Goal: Information Seeking & Learning: Learn about a topic

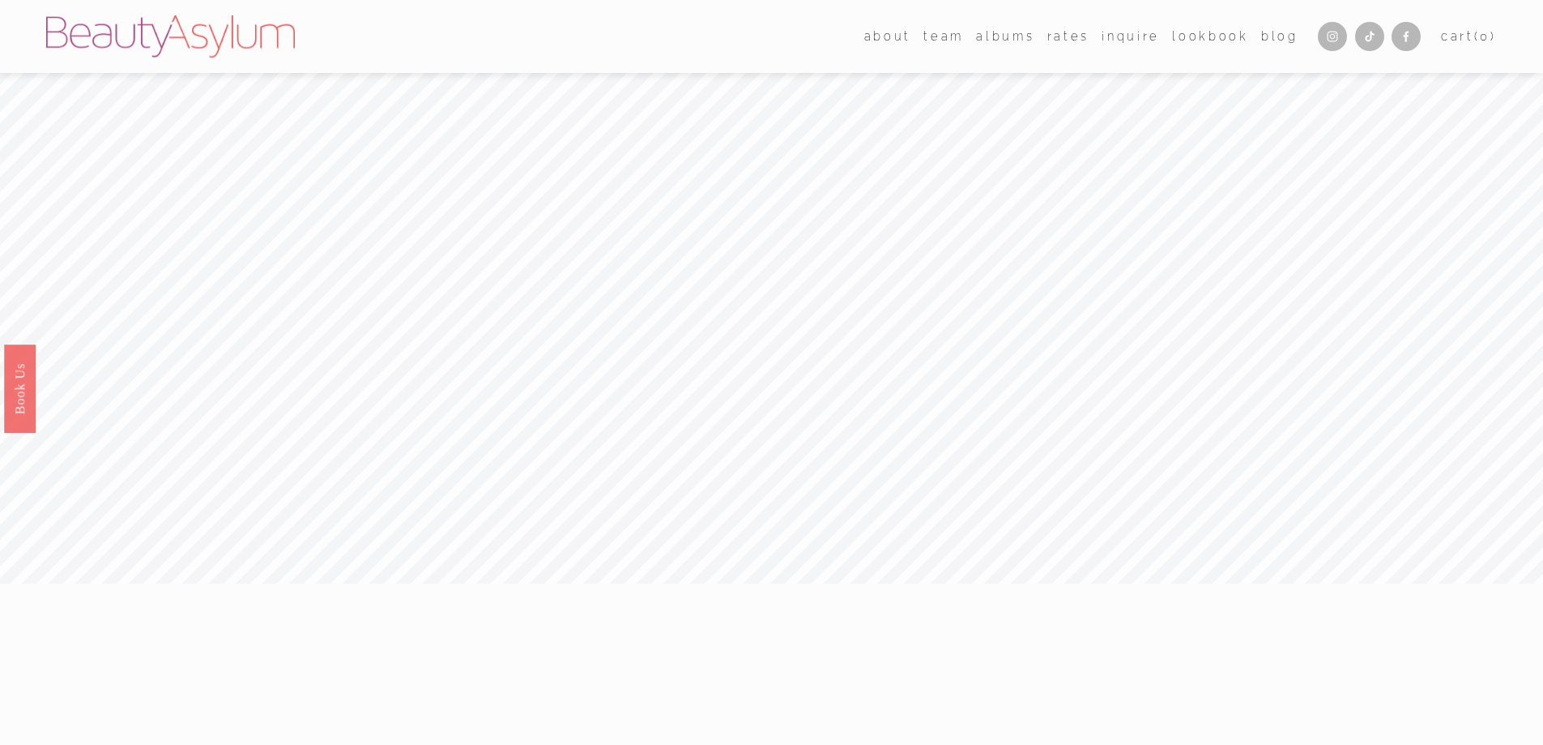
click at [0, 0] on link "[GEOGRAPHIC_DATA]" at bounding box center [0, 0] width 0 height 0
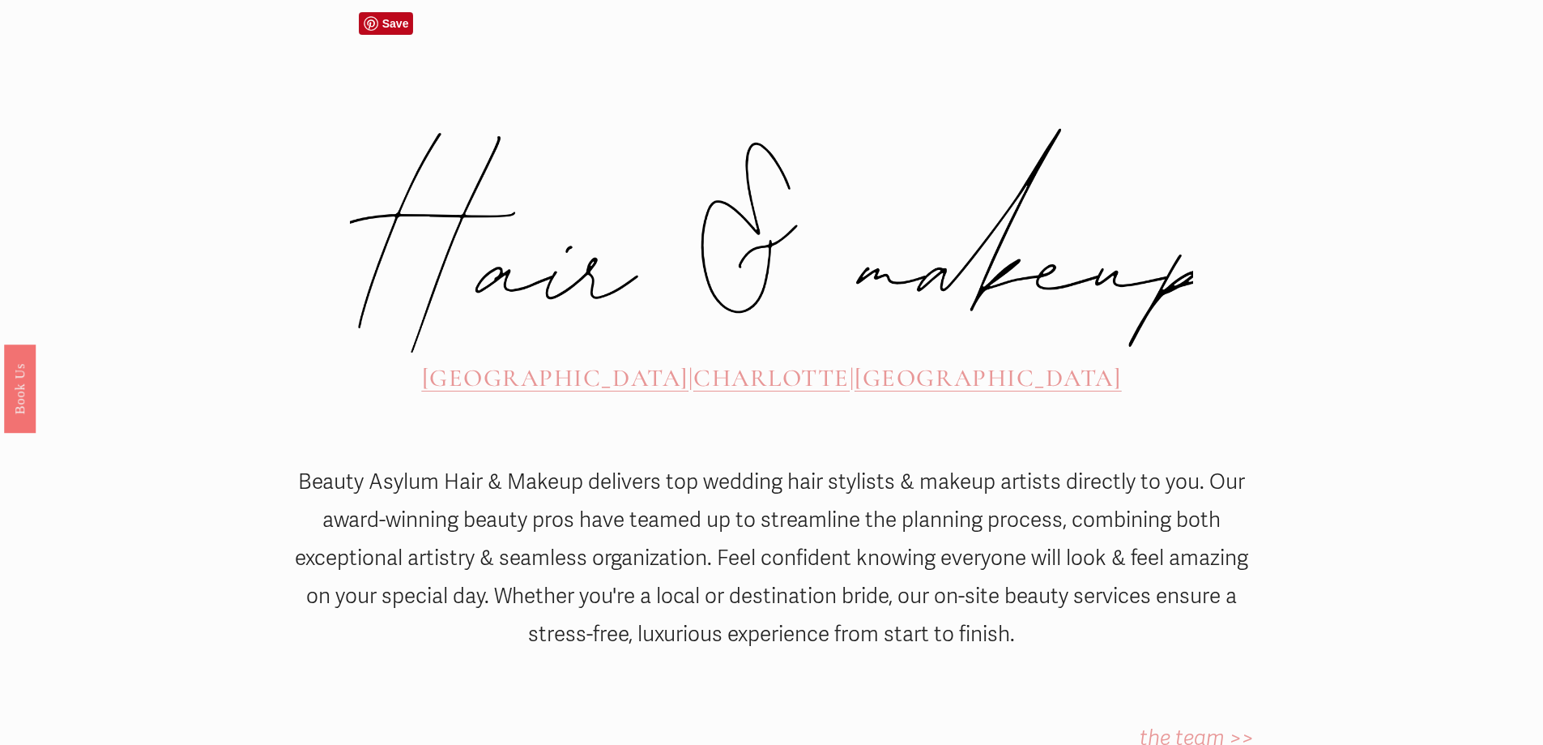
scroll to position [810, 0]
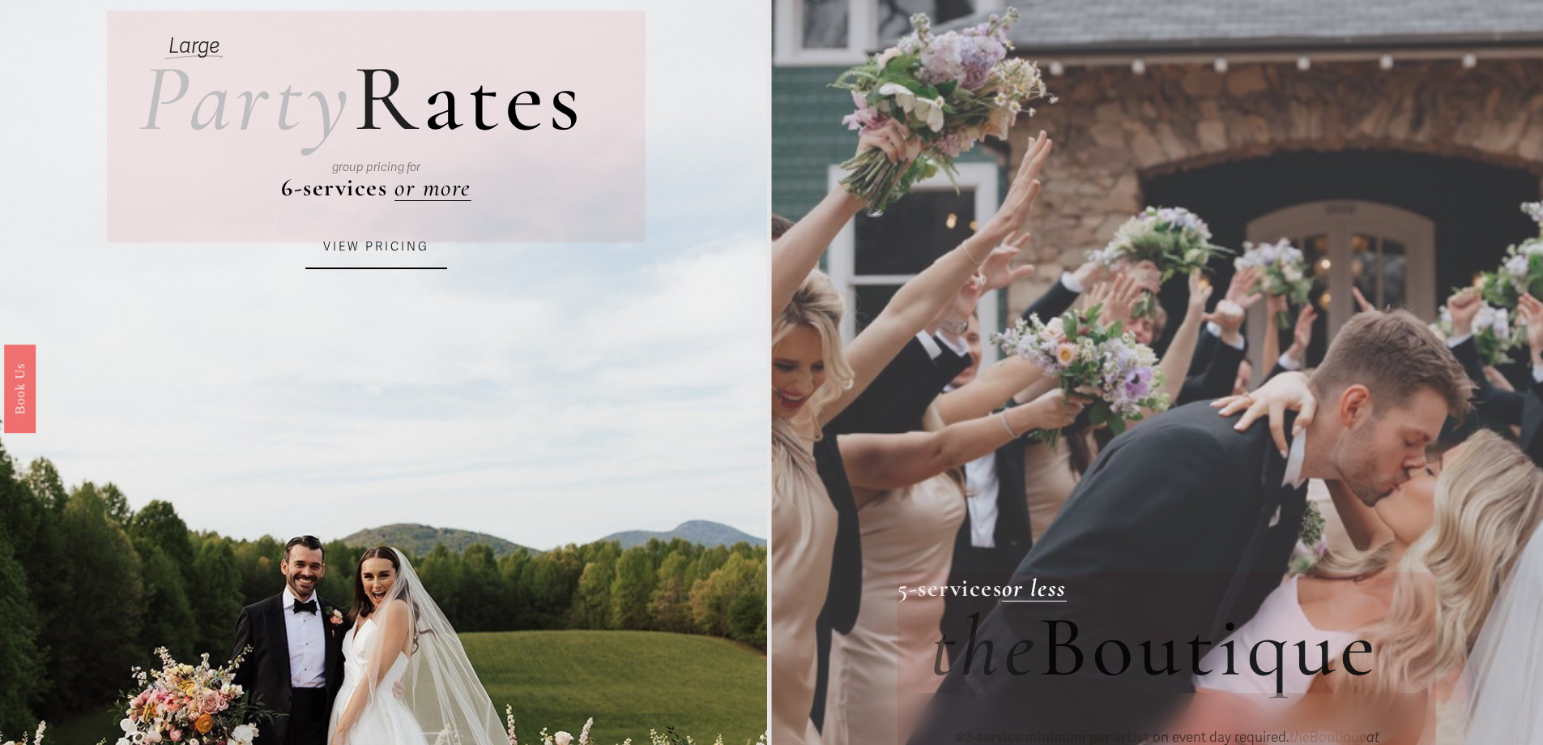
scroll to position [162, 0]
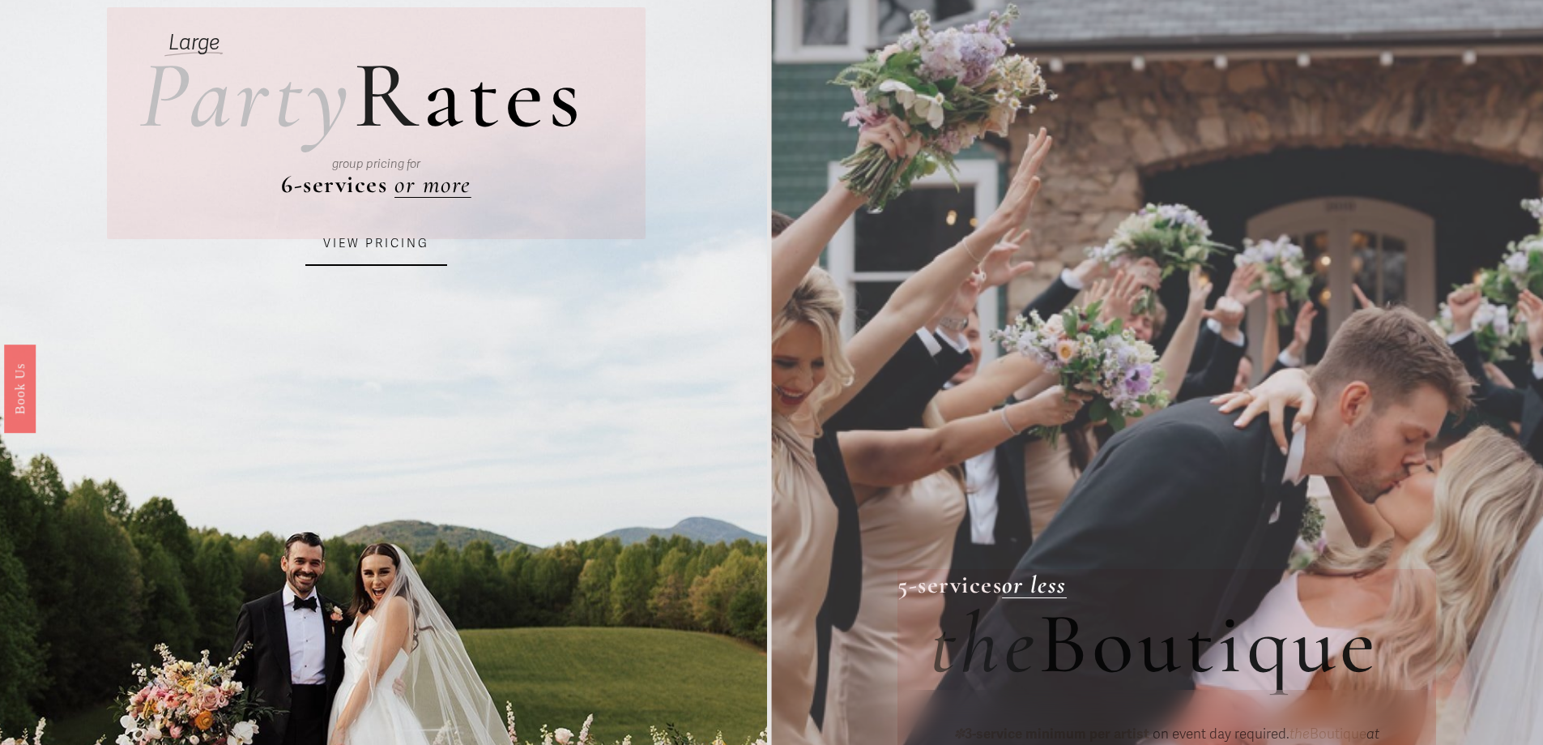
click at [349, 262] on link "VIEW PRICING" at bounding box center [376, 244] width 142 height 44
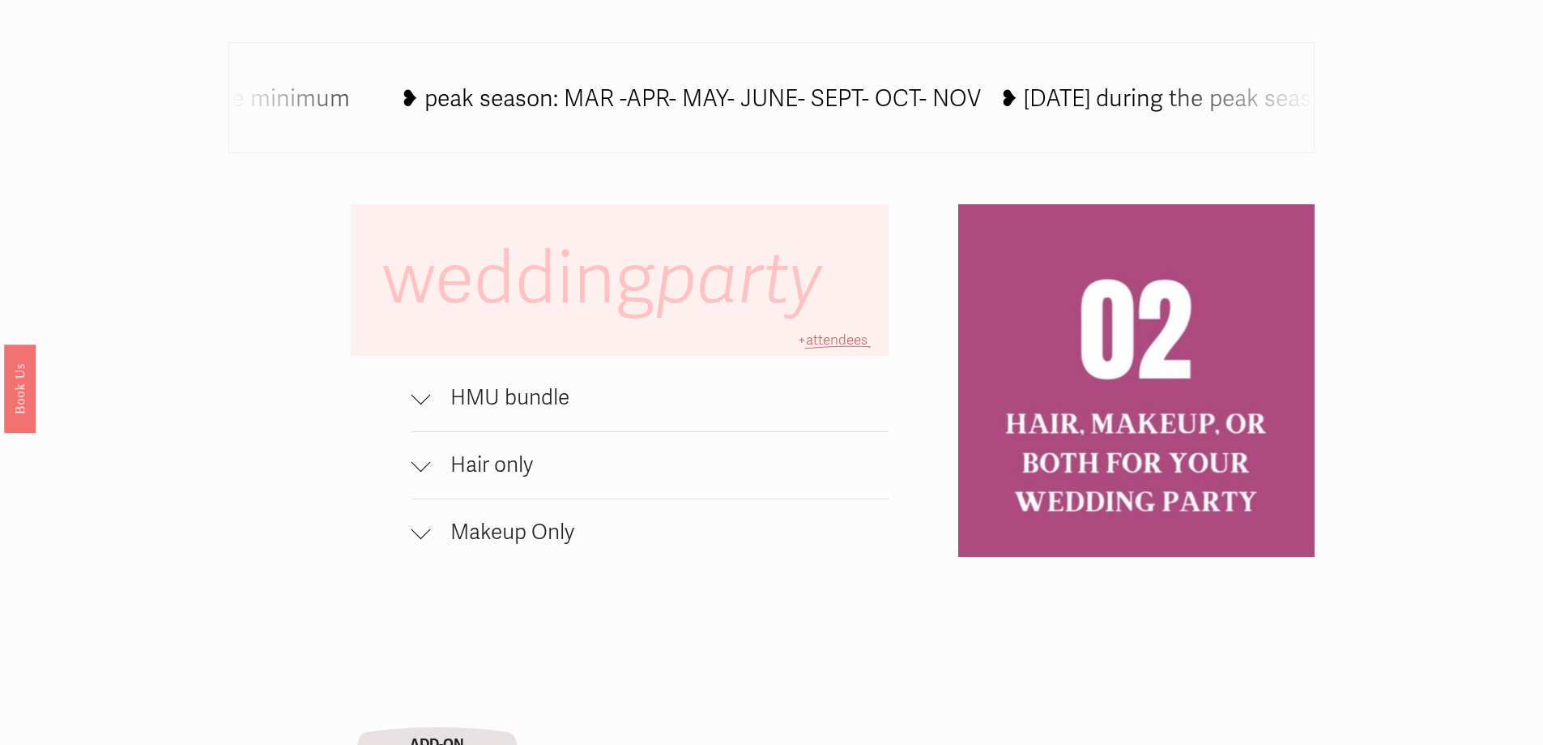
scroll to position [1138, 0]
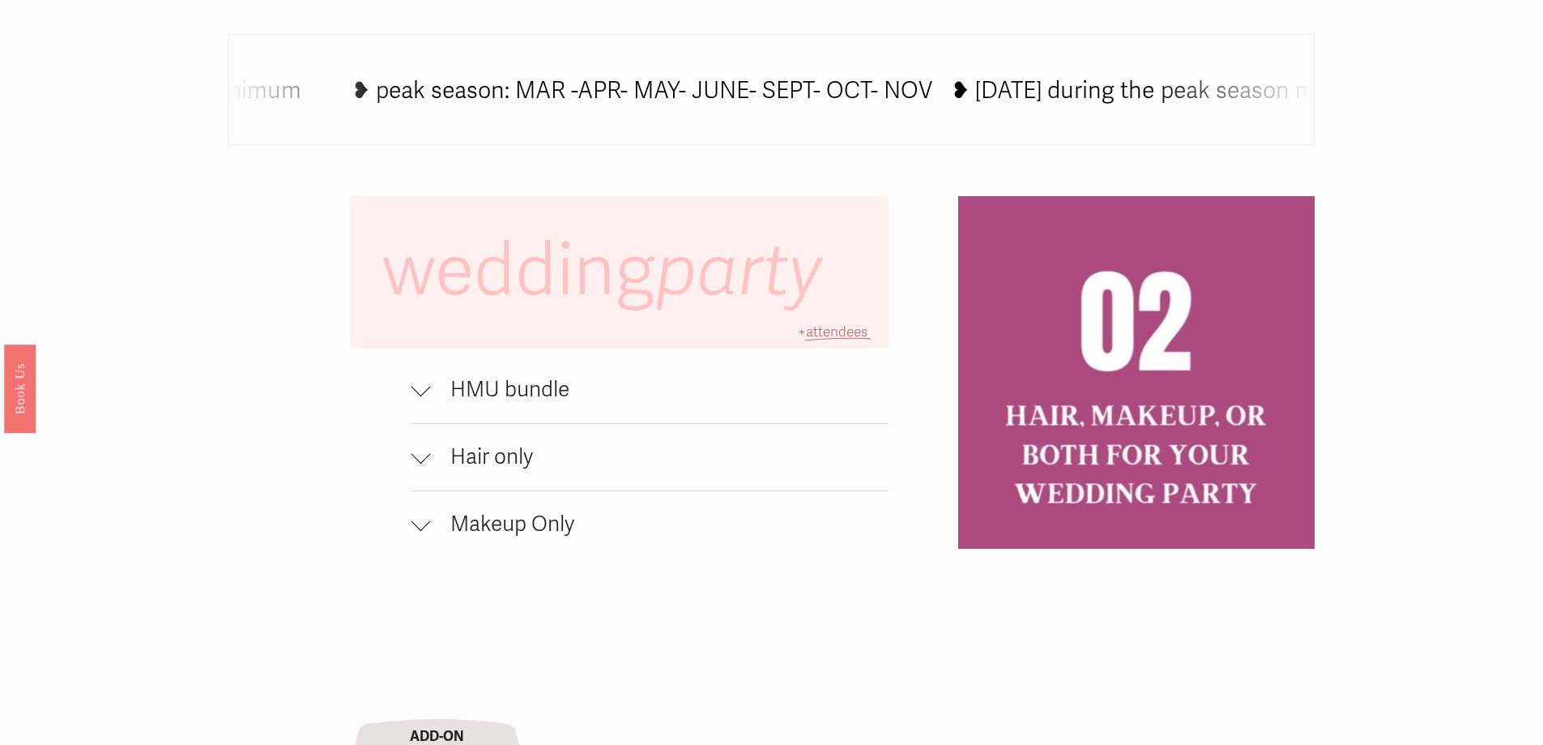
click at [467, 461] on span "Hair only" at bounding box center [660, 457] width 459 height 26
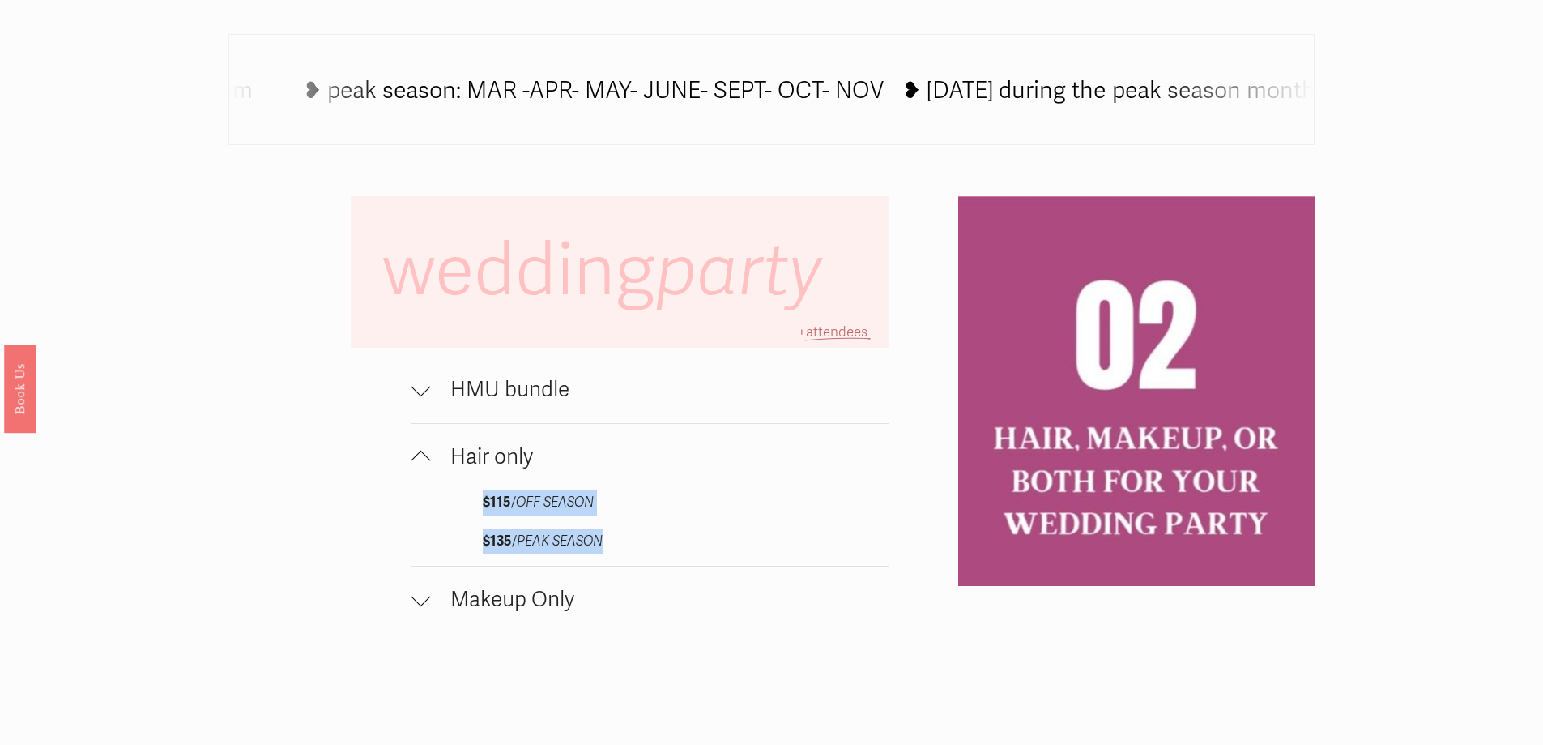
drag, startPoint x: 476, startPoint y: 508, endPoint x: 712, endPoint y: 528, distance: 236.6
click at [646, 532] on div "$115 / OFF SEASON $135 / PEAK SEASON" at bounding box center [651, 527] width 478 height 75
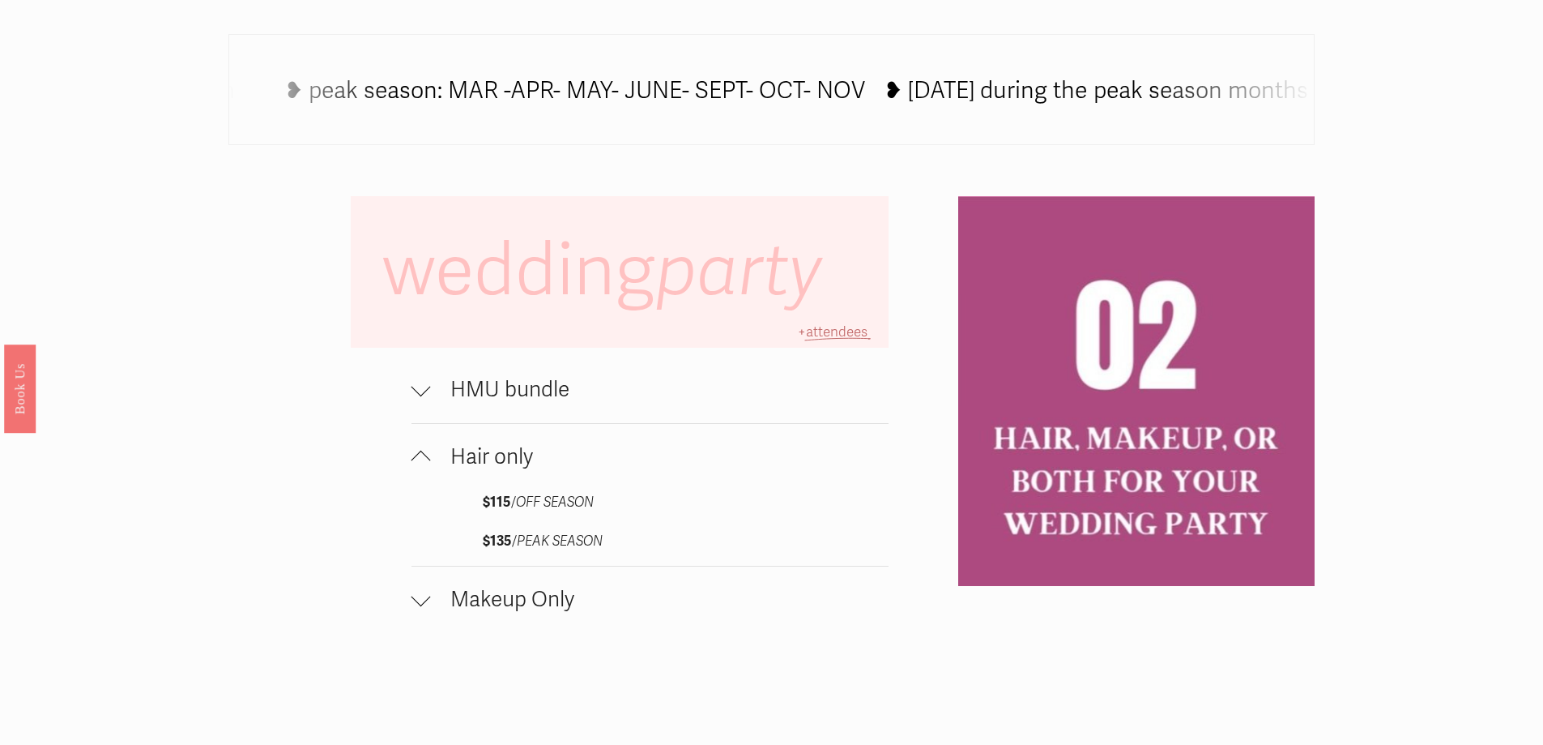
drag, startPoint x: 1487, startPoint y: 370, endPoint x: 1555, endPoint y: 287, distance: 107.2
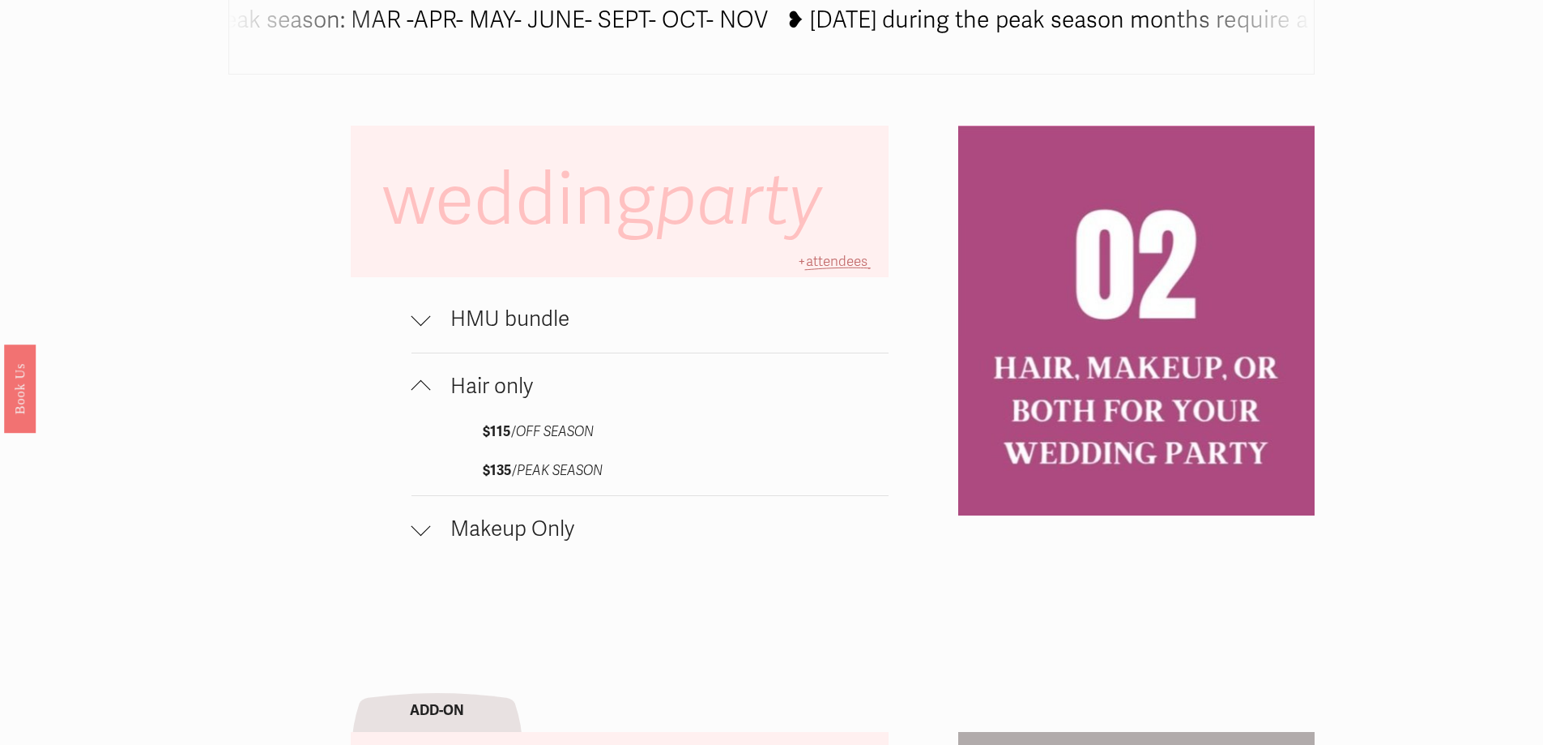
scroll to position [1382, 0]
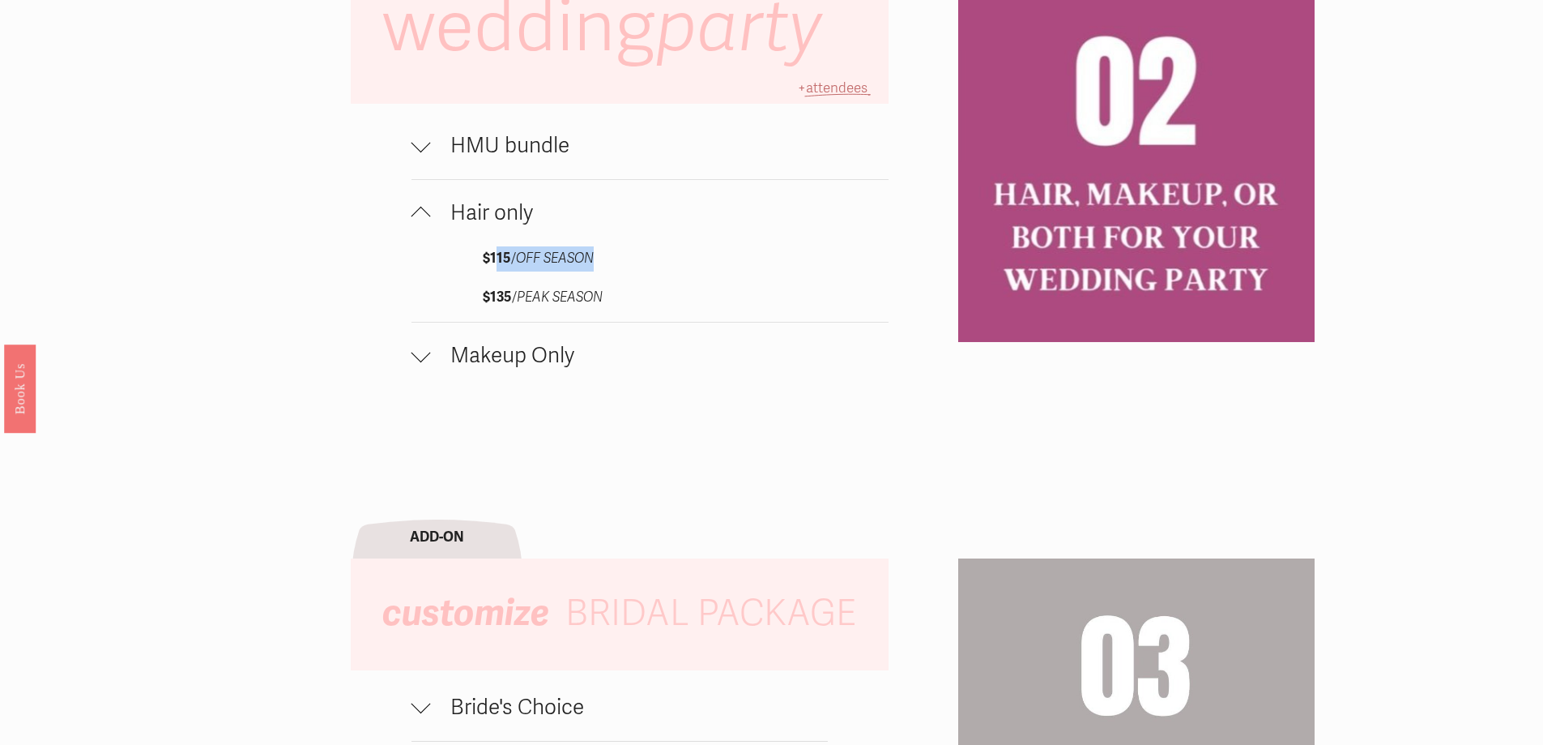
drag, startPoint x: 492, startPoint y: 264, endPoint x: 983, endPoint y: 261, distance: 491.8
click at [619, 268] on p "$115 / OFF SEASON" at bounding box center [650, 258] width 335 height 25
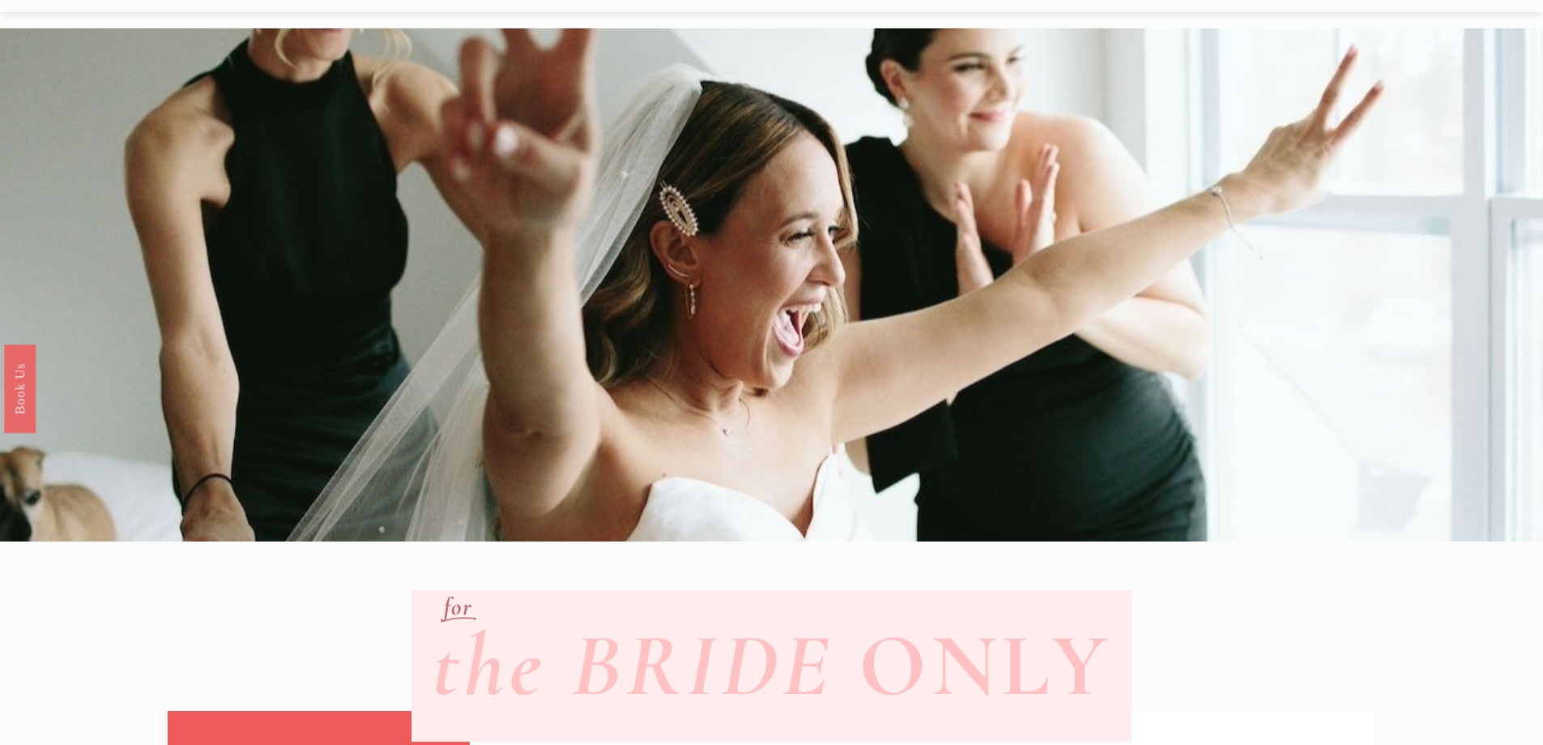
scroll to position [0, 0]
